Goal: Task Accomplishment & Management: Use online tool/utility

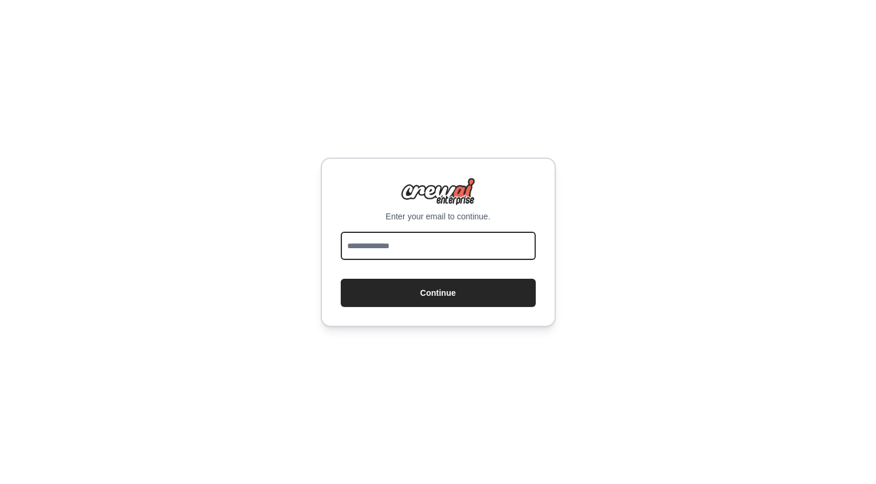
click at [388, 249] on input "email" at bounding box center [438, 246] width 195 height 28
type input "*"
click at [341, 279] on button "Continue" at bounding box center [438, 293] width 195 height 28
type input "**********"
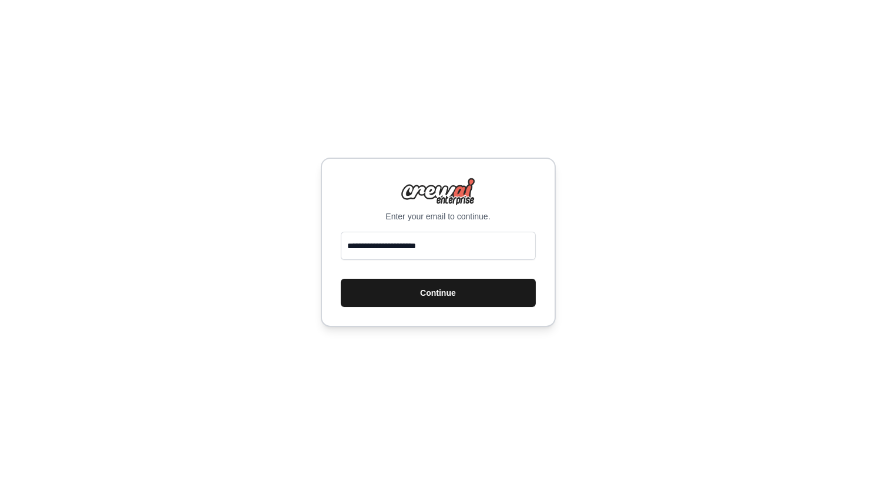
click at [434, 297] on button "Continue" at bounding box center [438, 293] width 195 height 28
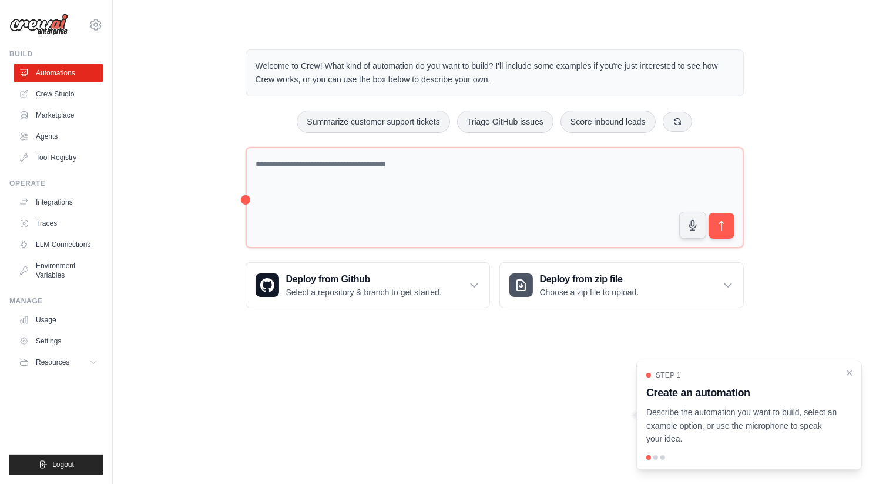
click at [843, 373] on div "Step 1 Create an automation Describe the automation you want to build, select a…" at bounding box center [749, 407] width 206 height 75
click at [849, 373] on icon "Close walkthrough" at bounding box center [849, 372] width 11 height 11
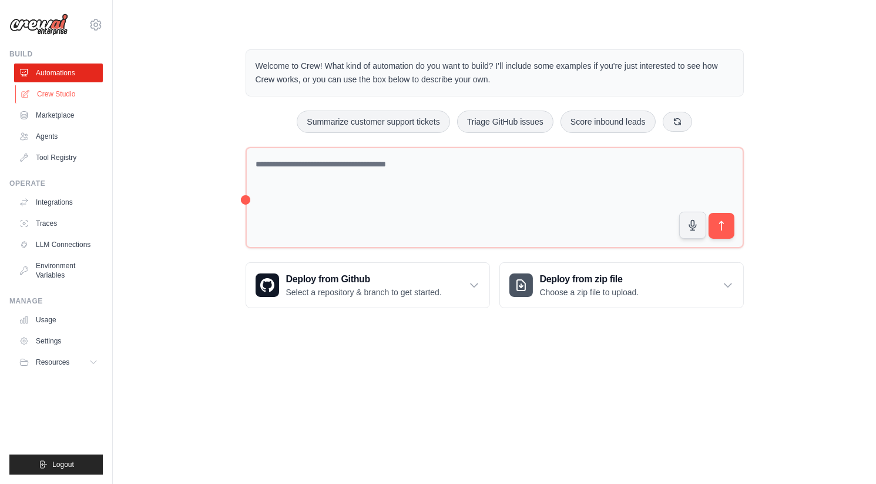
click at [47, 90] on link "Crew Studio" at bounding box center [59, 94] width 89 height 19
